Goal: Use online tool/utility: Use online tool/utility

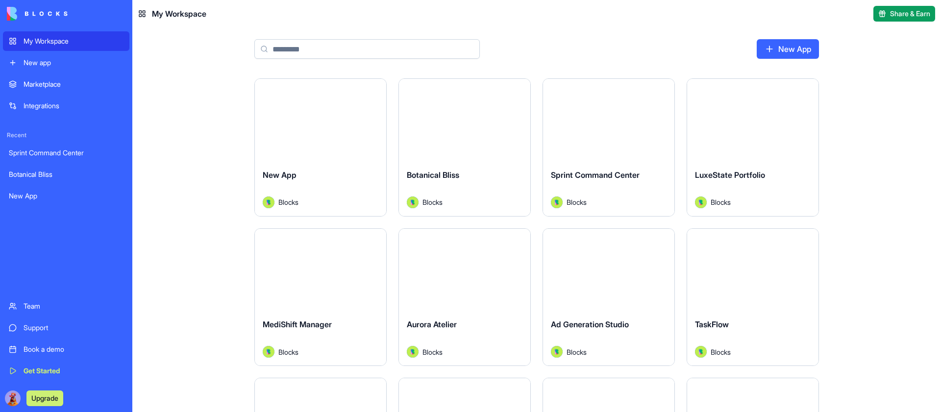
click at [377, 46] on input at bounding box center [366, 49] width 225 height 20
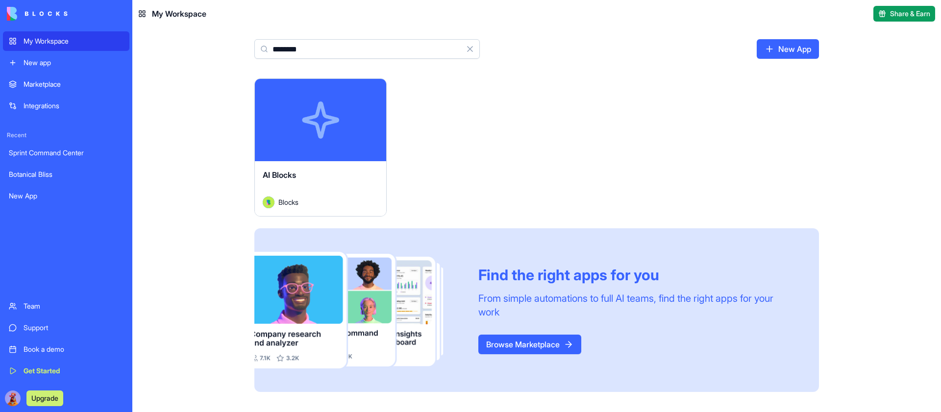
type input "********"
click at [314, 119] on button "Launch" at bounding box center [320, 120] width 73 height 20
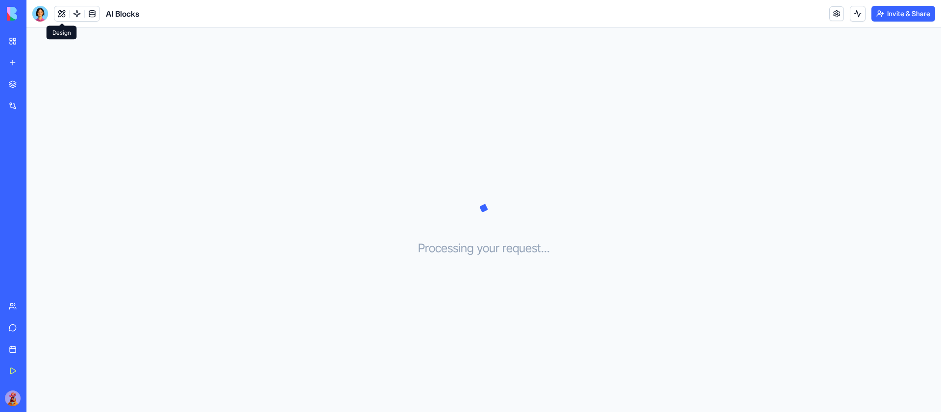
click at [63, 9] on button at bounding box center [61, 13] width 15 height 15
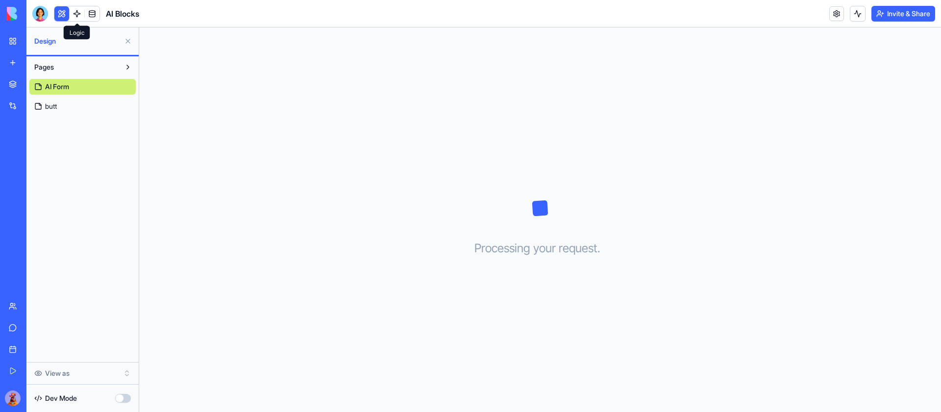
click at [72, 13] on link at bounding box center [77, 13] width 15 height 15
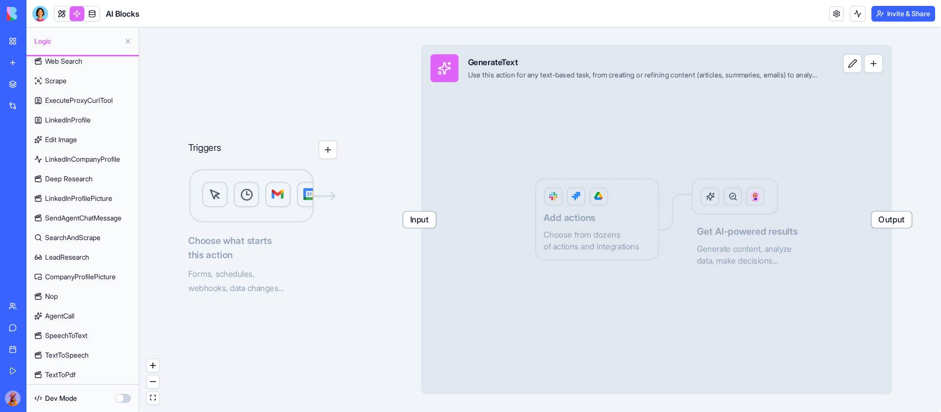
scroll to position [147, 0]
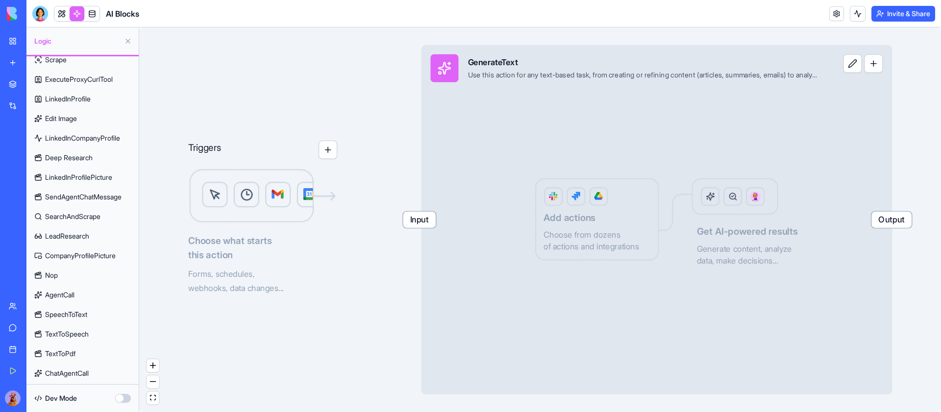
click at [86, 233] on span "LeadResearch" at bounding box center [67, 236] width 44 height 10
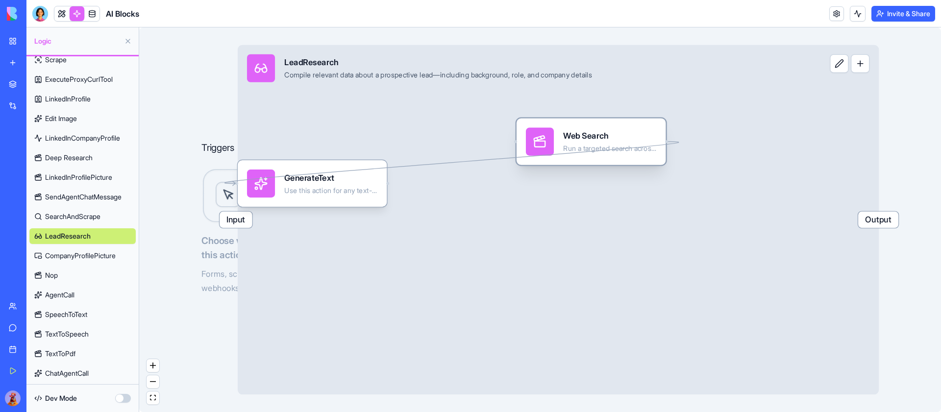
drag, startPoint x: 293, startPoint y: 174, endPoint x: 572, endPoint y: 138, distance: 280.6
click at [573, 138] on div "Web Search" at bounding box center [609, 136] width 93 height 12
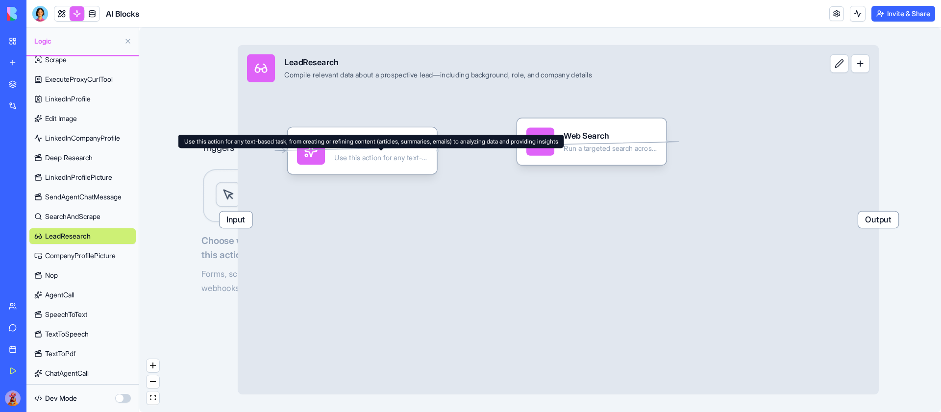
drag, startPoint x: 341, startPoint y: 192, endPoint x: 388, endPoint y: 161, distance: 56.9
click at [388, 161] on div "Use this action for any text-based task, from creating or refining content (art…" at bounding box center [380, 157] width 93 height 9
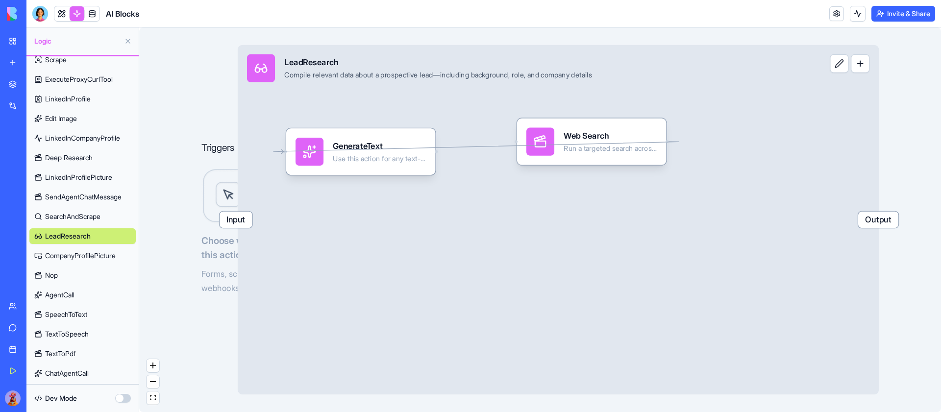
click at [93, 156] on span "Deep Research" at bounding box center [69, 158] width 48 height 10
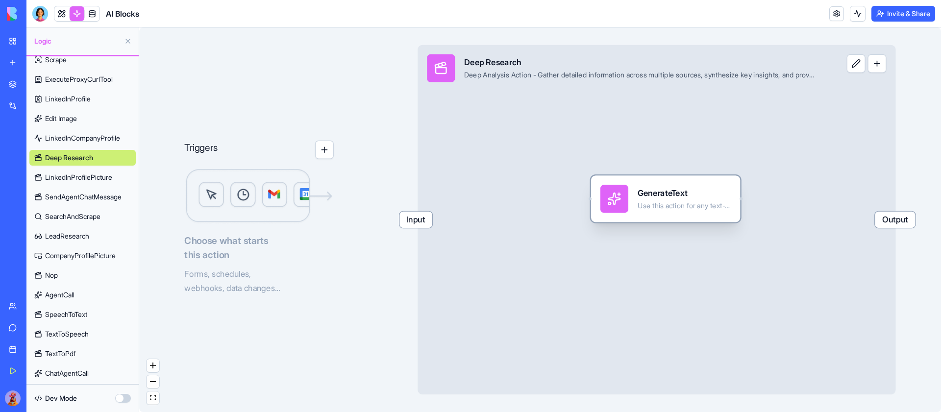
drag, startPoint x: 780, startPoint y: 267, endPoint x: 663, endPoint y: 198, distance: 136.0
click at [662, 198] on div "GenerateText Use this action for any text-based task, from creating or refining…" at bounding box center [683, 199] width 93 height 28
click at [663, 198] on div "GenerateText" at bounding box center [684, 193] width 93 height 12
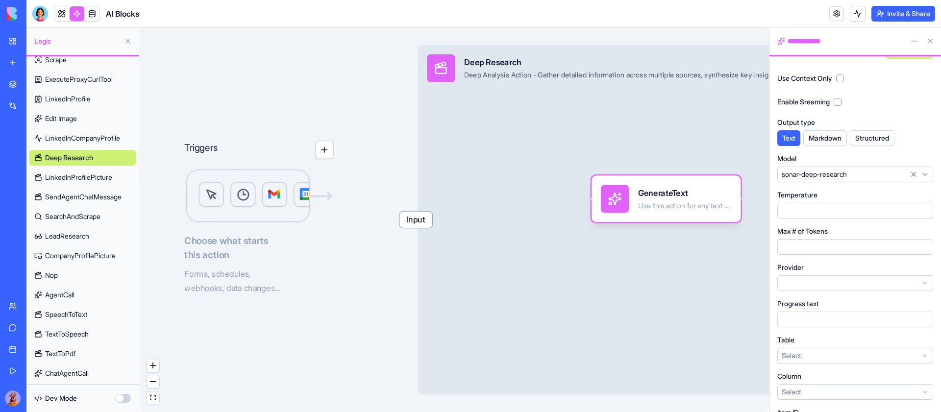
scroll to position [375, 0]
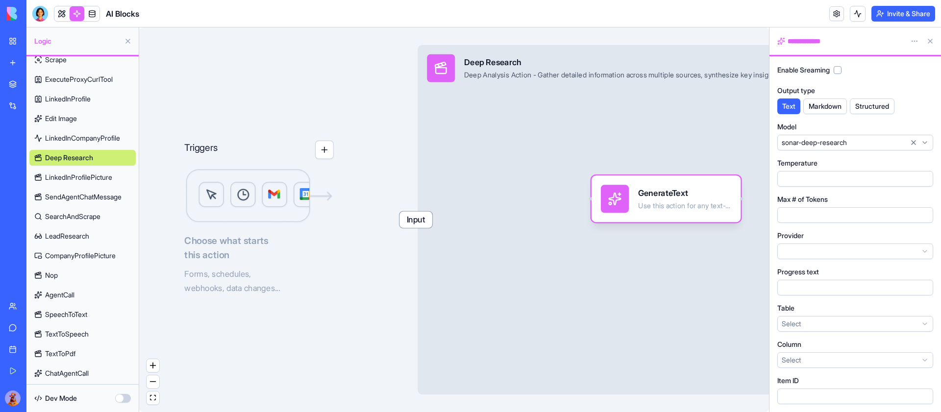
drag, startPoint x: 262, startPoint y: 192, endPoint x: 262, endPoint y: 124, distance: 68.1
